Goal: Transaction & Acquisition: Obtain resource

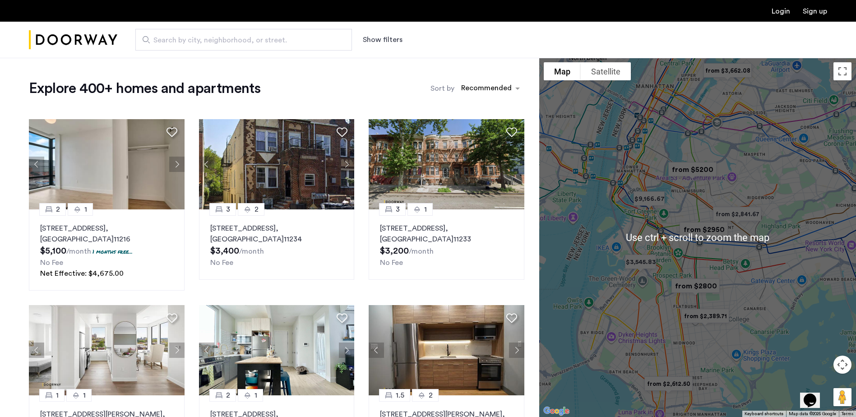
click at [690, 201] on div at bounding box center [697, 237] width 317 height 359
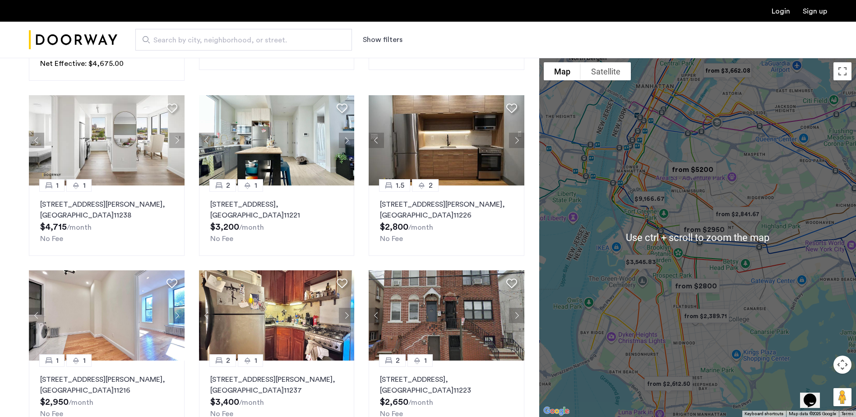
scroll to position [226, 0]
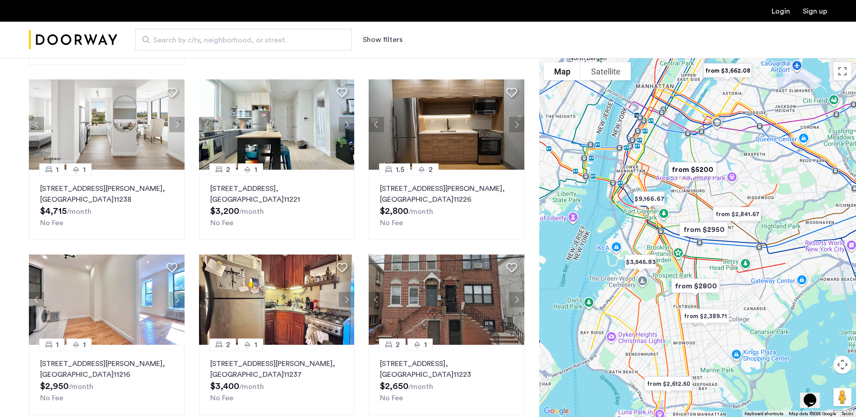
click at [840, 363] on button "Map camera controls" at bounding box center [842, 364] width 18 height 18
click at [820, 335] on button "Zoom in" at bounding box center [820, 342] width 18 height 18
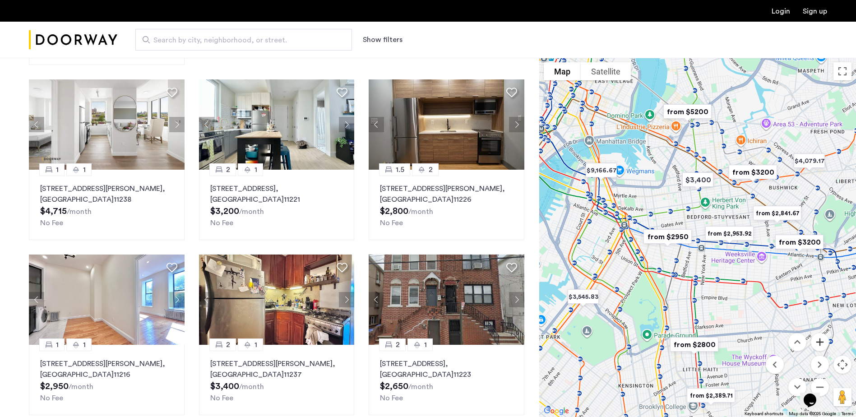
click at [820, 338] on button "Zoom in" at bounding box center [820, 342] width 18 height 18
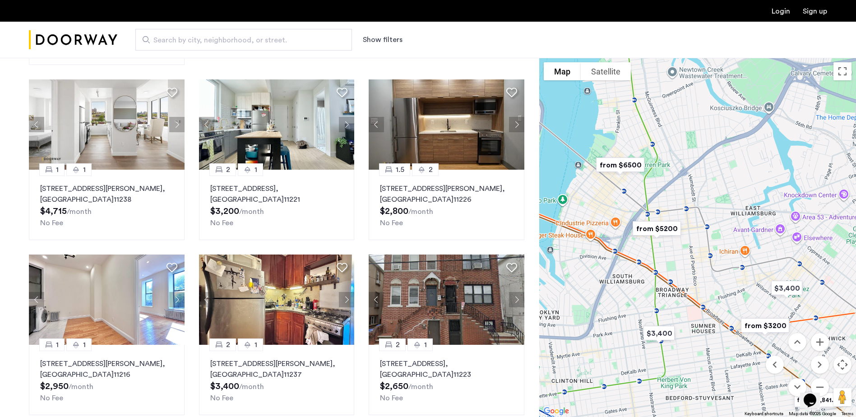
drag, startPoint x: 682, startPoint y: 168, endPoint x: 645, endPoint y: 369, distance: 204.3
click at [645, 369] on div at bounding box center [697, 237] width 317 height 359
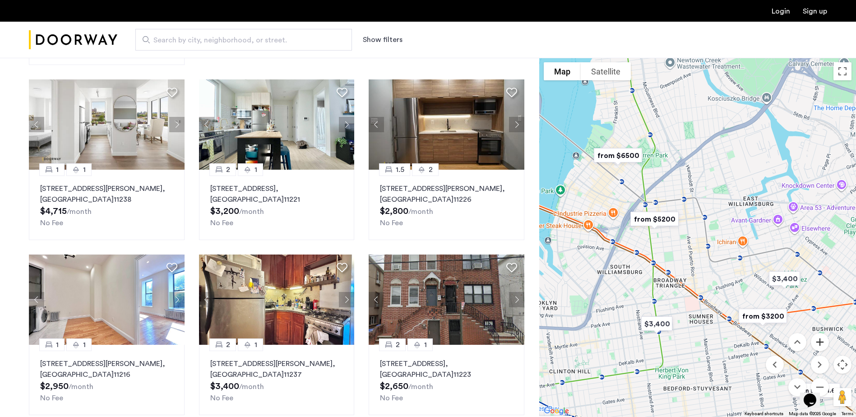
click at [817, 342] on button "Zoom in" at bounding box center [820, 342] width 18 height 18
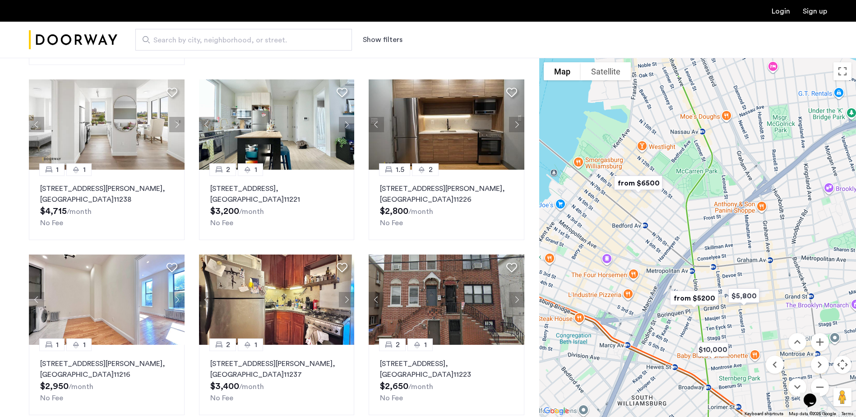
drag, startPoint x: 665, startPoint y: 165, endPoint x: 766, endPoint y: 266, distance: 142.9
click at [766, 266] on div at bounding box center [697, 237] width 317 height 359
click at [699, 300] on img "from $5200" at bounding box center [694, 298] width 63 height 28
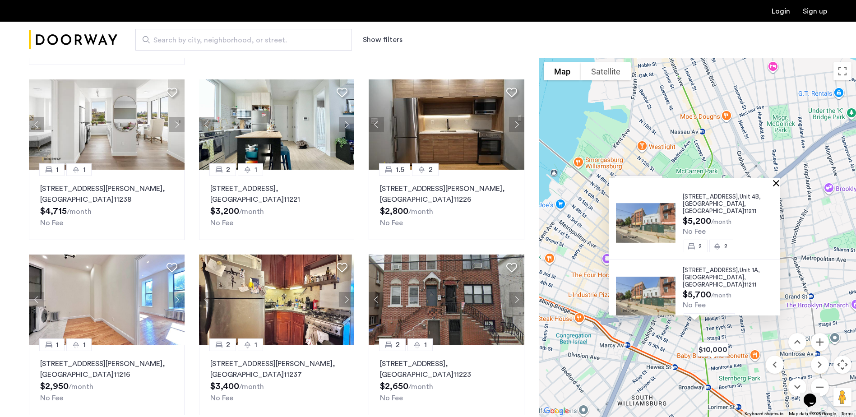
click at [781, 185] on button "Close" at bounding box center [777, 183] width 6 height 6
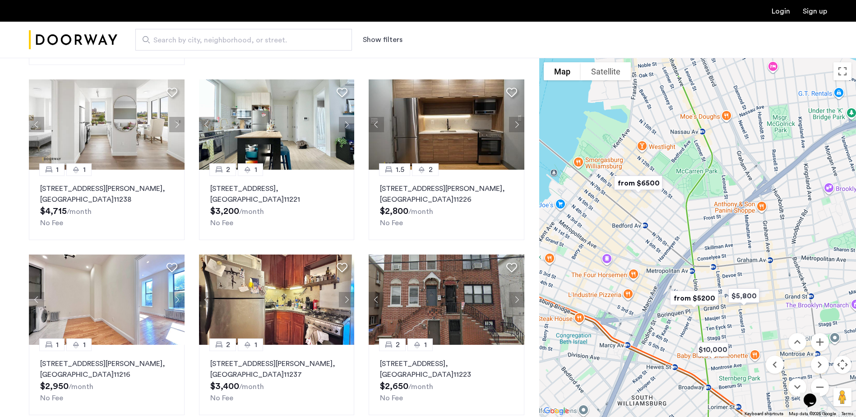
click at [630, 180] on img "from $6500" at bounding box center [638, 183] width 63 height 28
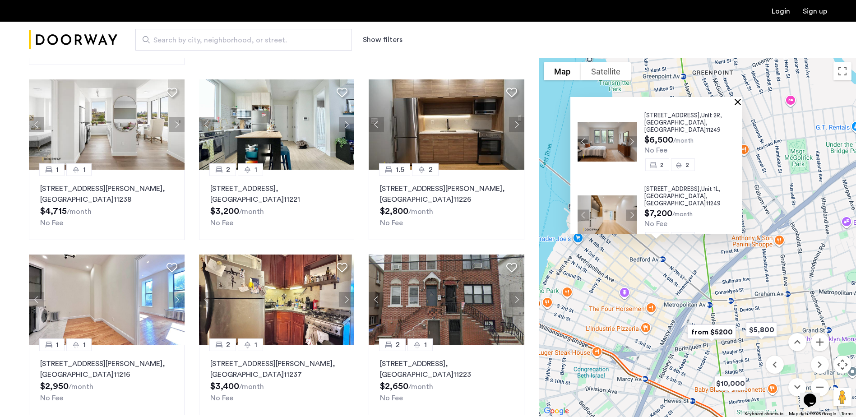
click at [742, 102] on button "Close" at bounding box center [739, 101] width 6 height 6
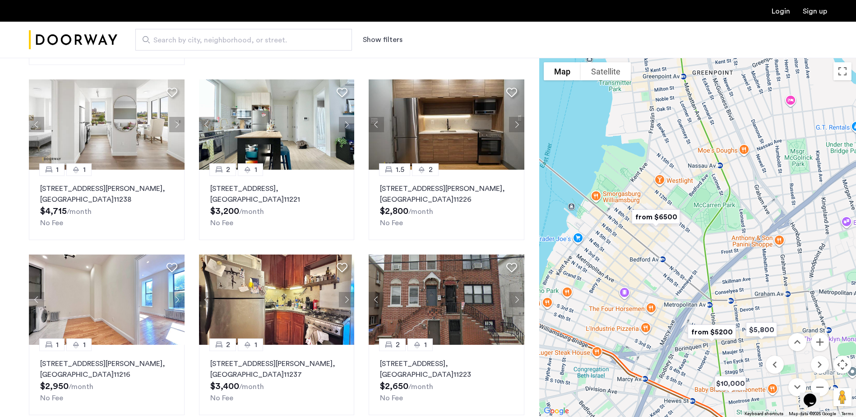
scroll to position [0, 0]
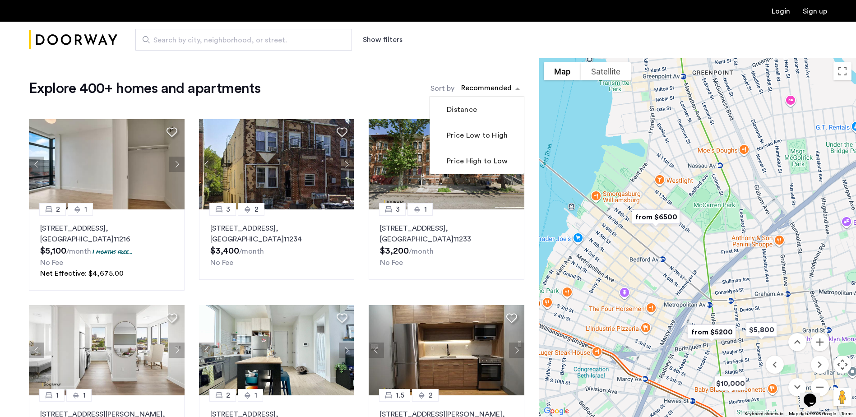
click at [495, 86] on div "sort-apartment" at bounding box center [486, 89] width 53 height 12
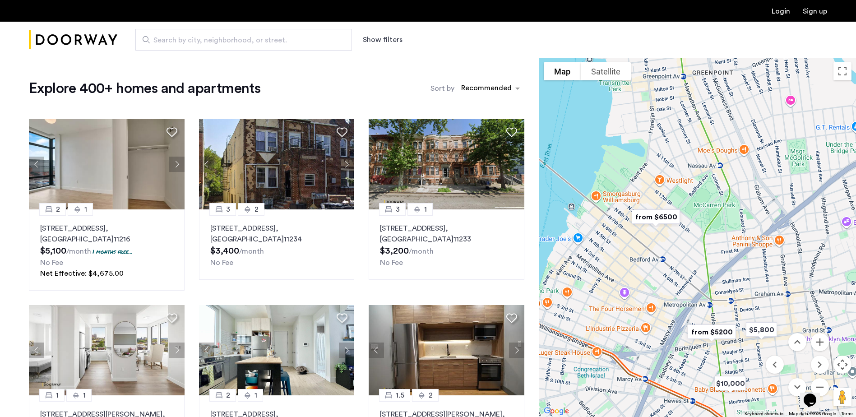
click at [376, 34] on div "Search by city, neighborhood, or street. Show filters" at bounding box center [472, 40] width 710 height 22
click at [380, 42] on button "Show filters" at bounding box center [383, 39] width 40 height 11
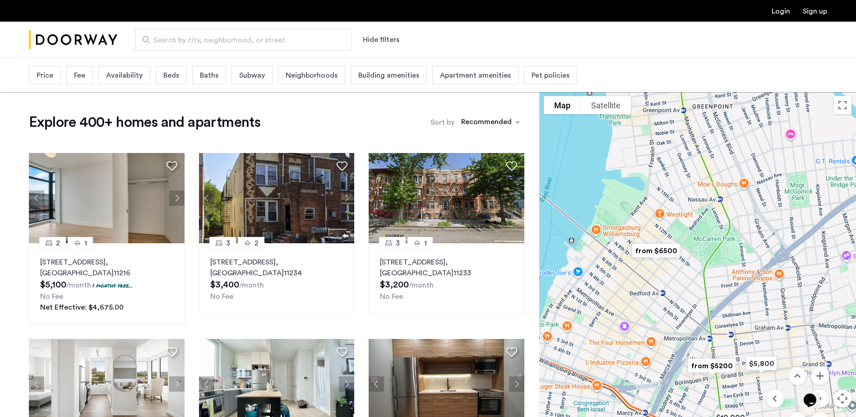
click at [172, 72] on span "Beds" at bounding box center [171, 75] width 16 height 11
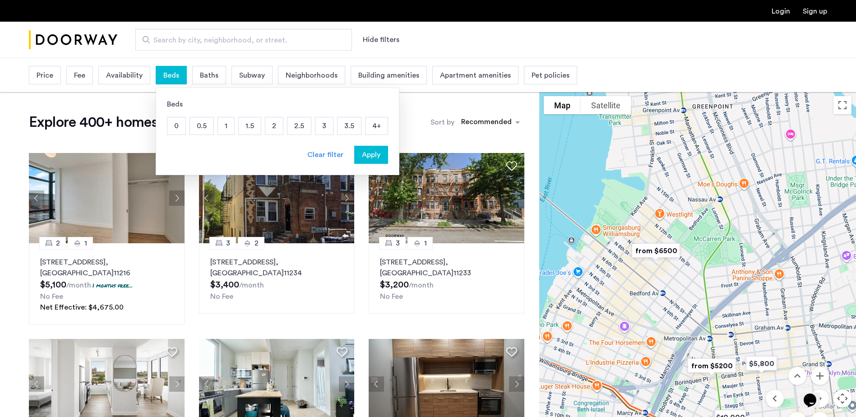
click at [320, 122] on p "3" at bounding box center [324, 125] width 18 height 17
click at [366, 153] on span "Apply" at bounding box center [371, 154] width 18 height 11
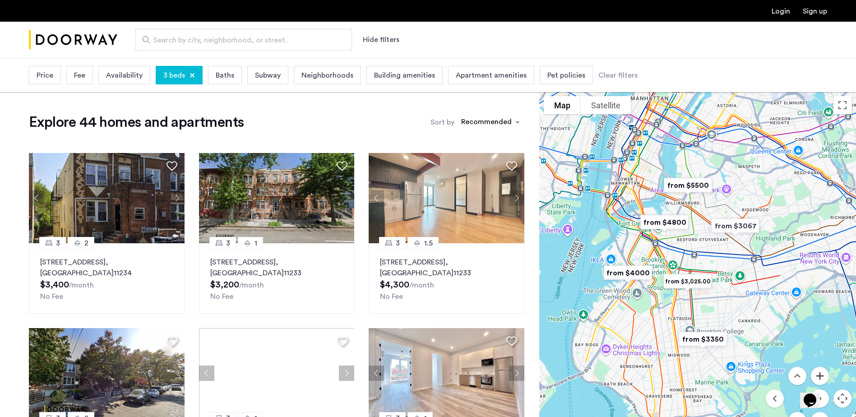
click at [820, 373] on button "Zoom in" at bounding box center [820, 376] width 18 height 18
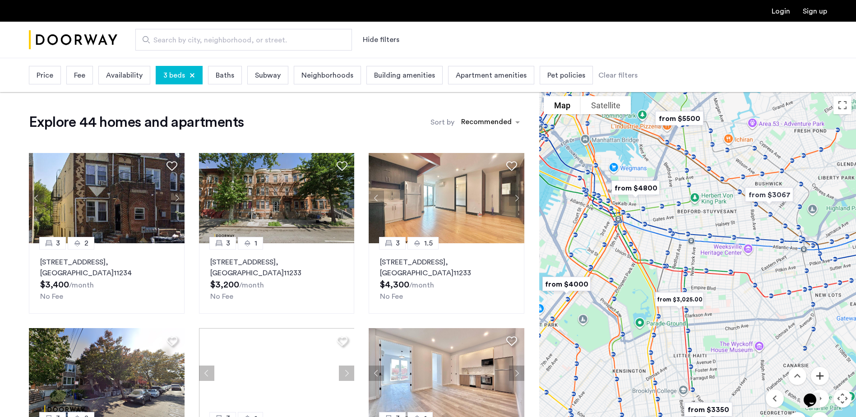
click at [820, 373] on button "Zoom in" at bounding box center [820, 376] width 18 height 18
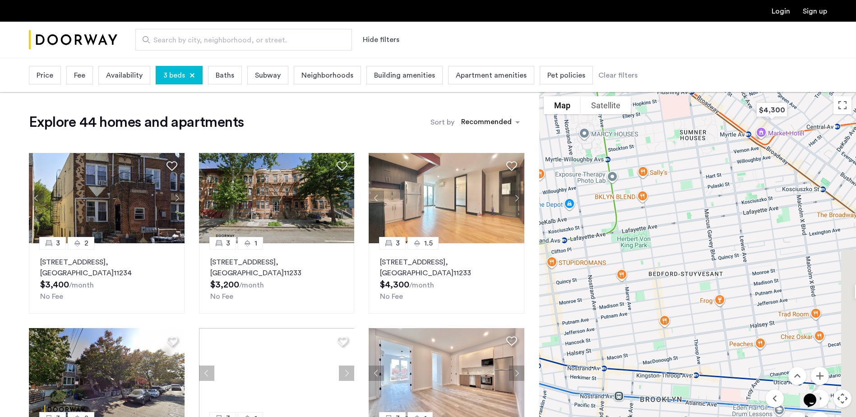
drag, startPoint x: 684, startPoint y: 180, endPoint x: 613, endPoint y: 440, distance: 269.8
click at [613, 416] on html "Login Sign up Search by city, neighborhood, or street. Hide filters Price Fee A…" at bounding box center [428, 208] width 856 height 417
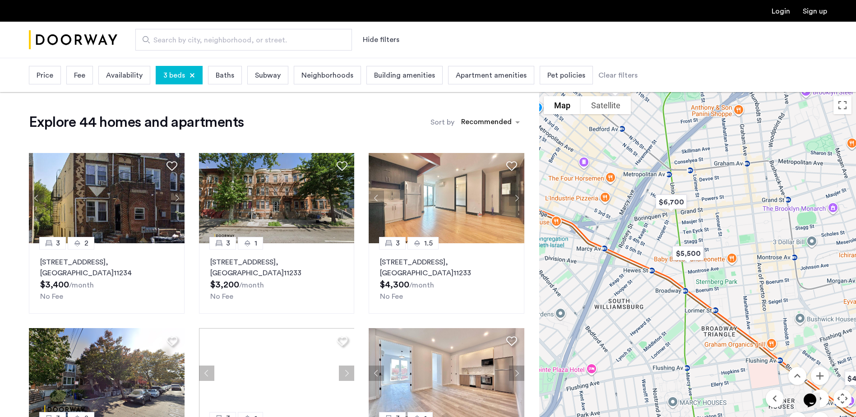
drag, startPoint x: 653, startPoint y: 192, endPoint x: 779, endPoint y: 440, distance: 278.0
click at [779, 416] on html "Login Sign up Search by city, neighborhood, or street. Hide filters Price Fee A…" at bounding box center [428, 208] width 856 height 417
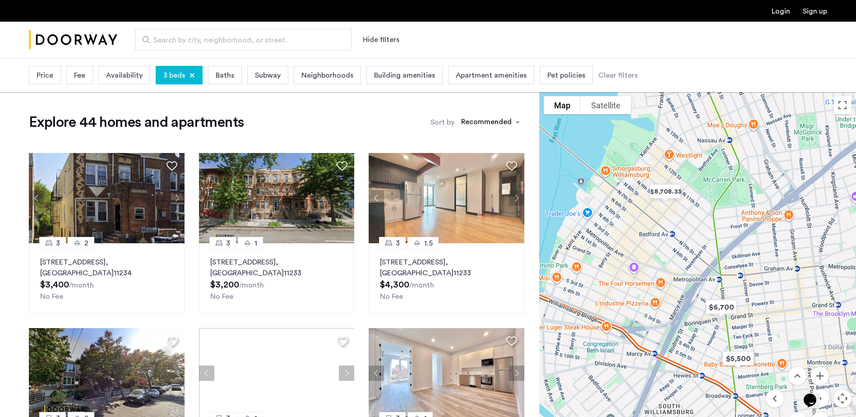
drag, startPoint x: 770, startPoint y: 192, endPoint x: 806, endPoint y: 266, distance: 82.1
click at [806, 266] on div at bounding box center [697, 271] width 317 height 359
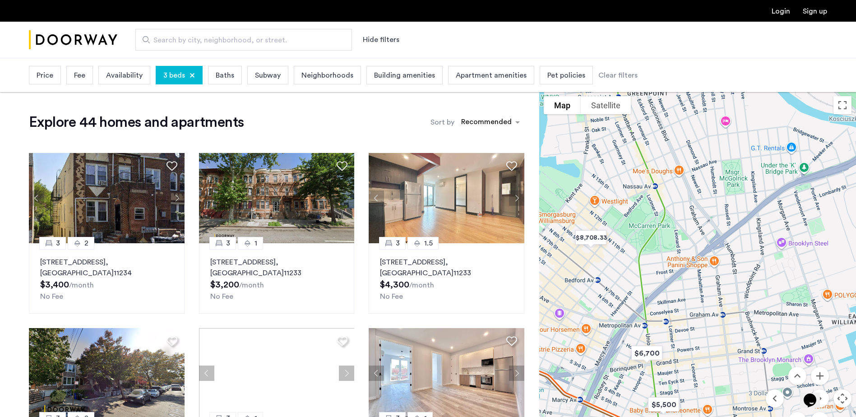
drag, startPoint x: 710, startPoint y: 232, endPoint x: 636, endPoint y: 279, distance: 88.0
click at [636, 279] on div at bounding box center [697, 271] width 317 height 359
click at [822, 374] on button "Zoom in" at bounding box center [820, 376] width 18 height 18
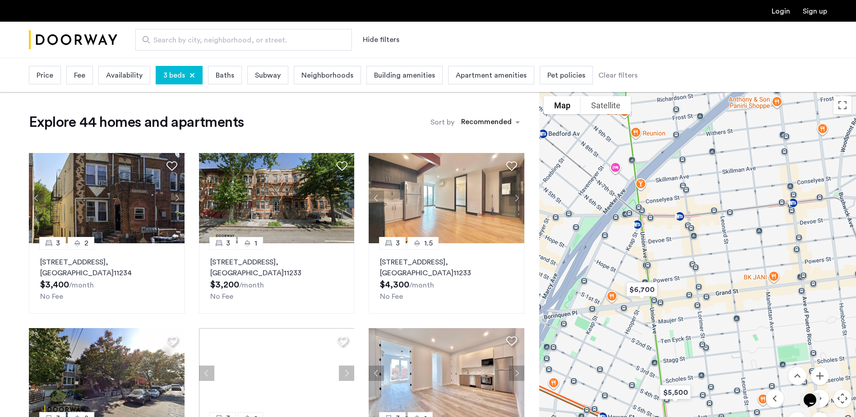
drag, startPoint x: 725, startPoint y: 356, endPoint x: 770, endPoint y: 199, distance: 162.9
click at [770, 199] on div at bounding box center [697, 271] width 317 height 359
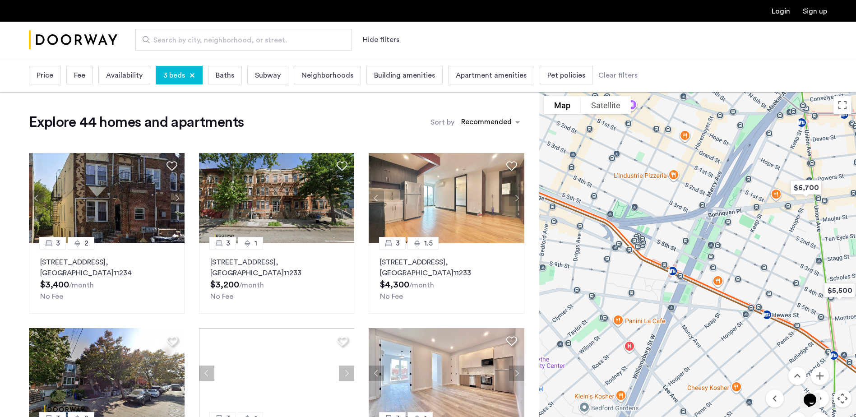
drag, startPoint x: 628, startPoint y: 341, endPoint x: 792, endPoint y: 235, distance: 194.9
click at [792, 235] on div at bounding box center [697, 271] width 317 height 359
